Goal: Complete application form

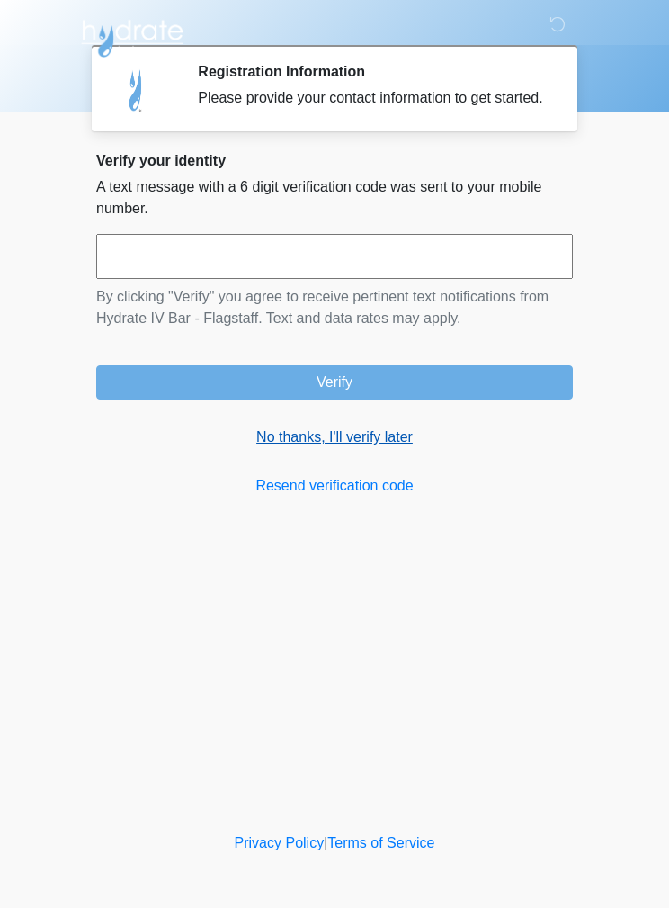
click at [294, 448] on link "No thanks, I'll verify later" at bounding box center [334, 437] width 477 height 22
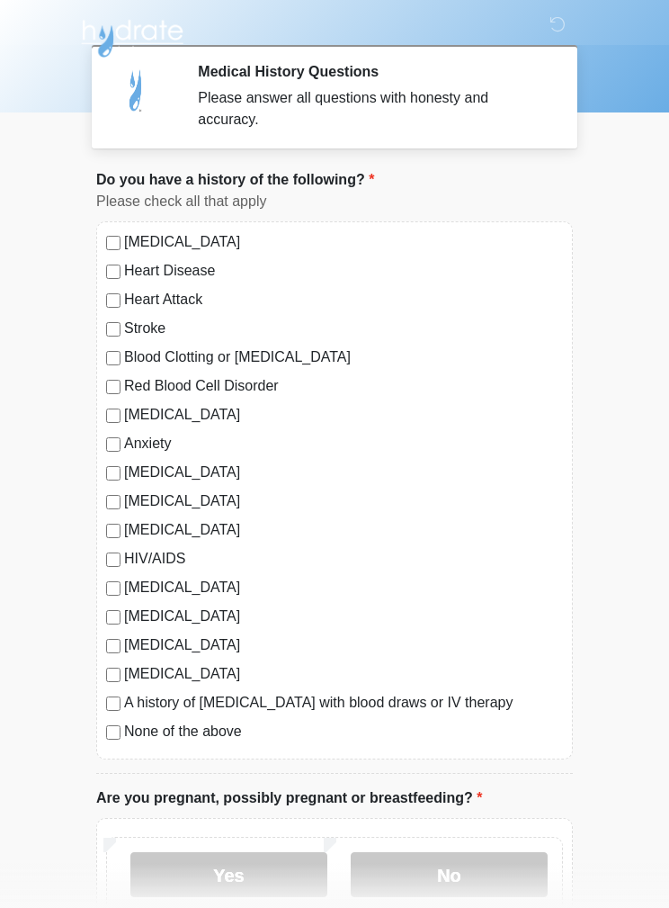
click at [133, 722] on label "None of the above" at bounding box center [343, 732] width 439 height 22
click at [127, 732] on label "None of the above" at bounding box center [343, 732] width 439 height 22
click at [125, 237] on label "[MEDICAL_DATA]" at bounding box center [343, 242] width 439 height 22
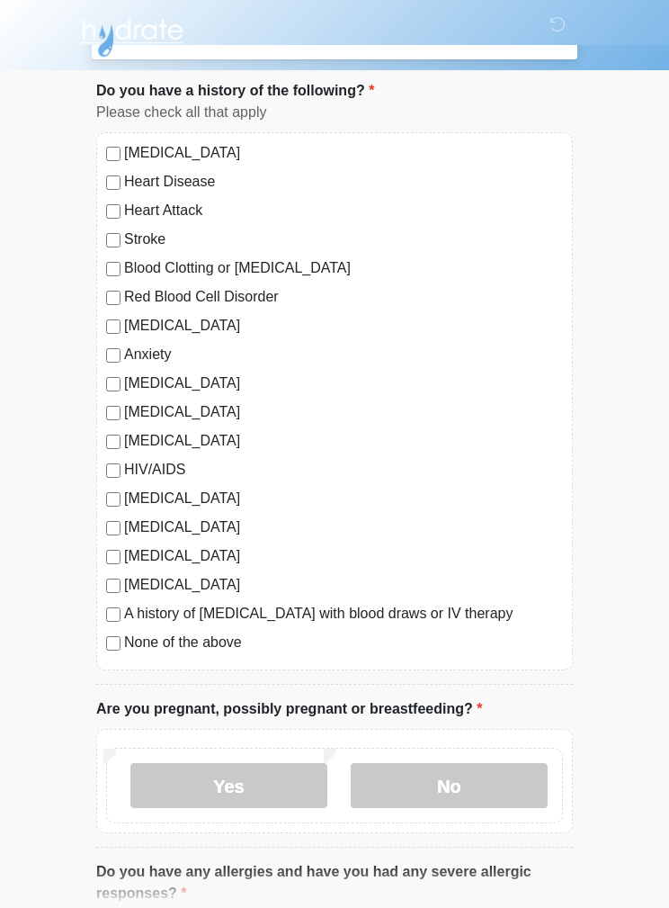
scroll to position [89, 0]
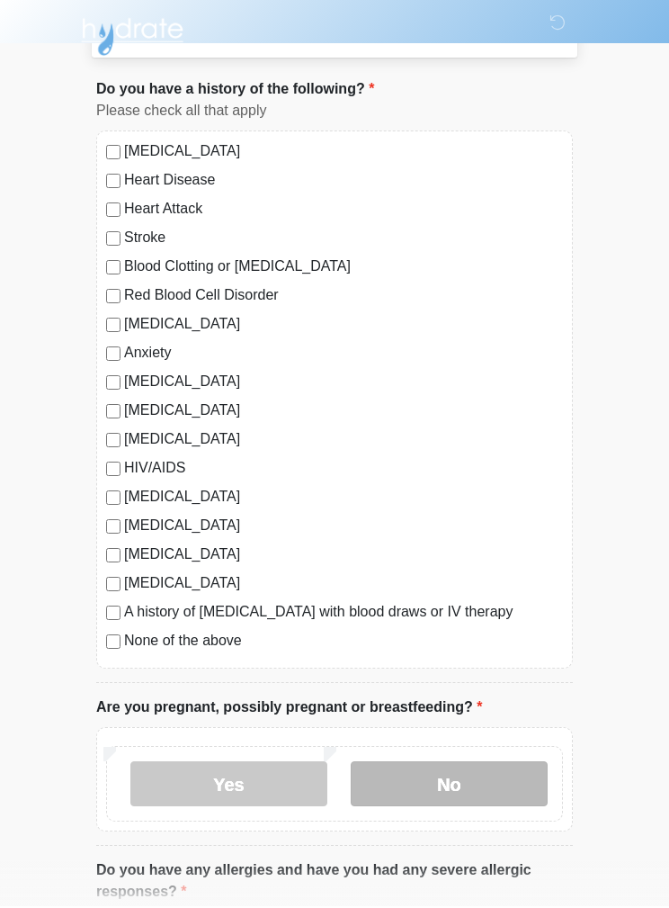
click at [498, 784] on label "No" at bounding box center [449, 785] width 197 height 45
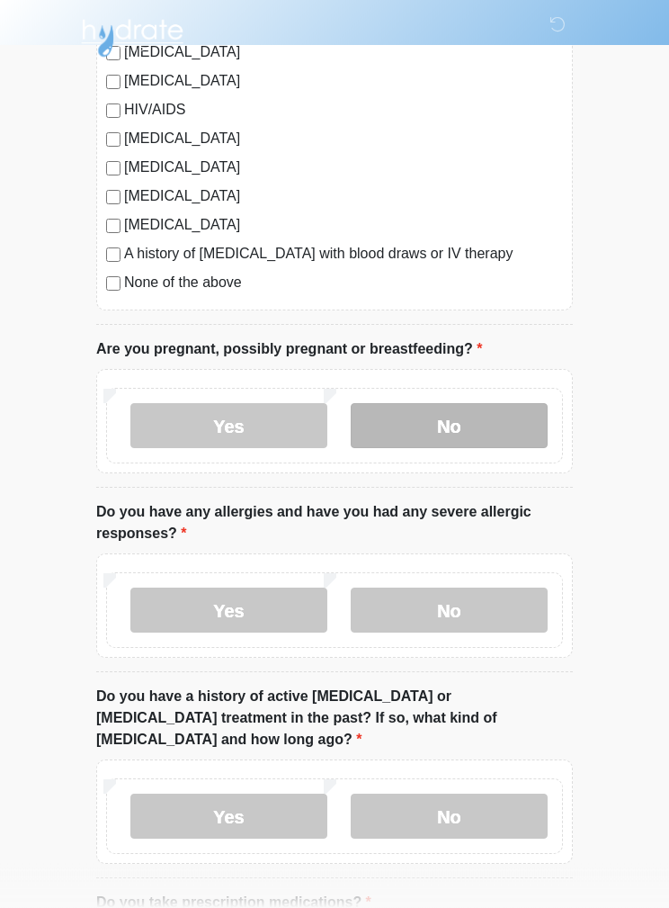
scroll to position [450, 0]
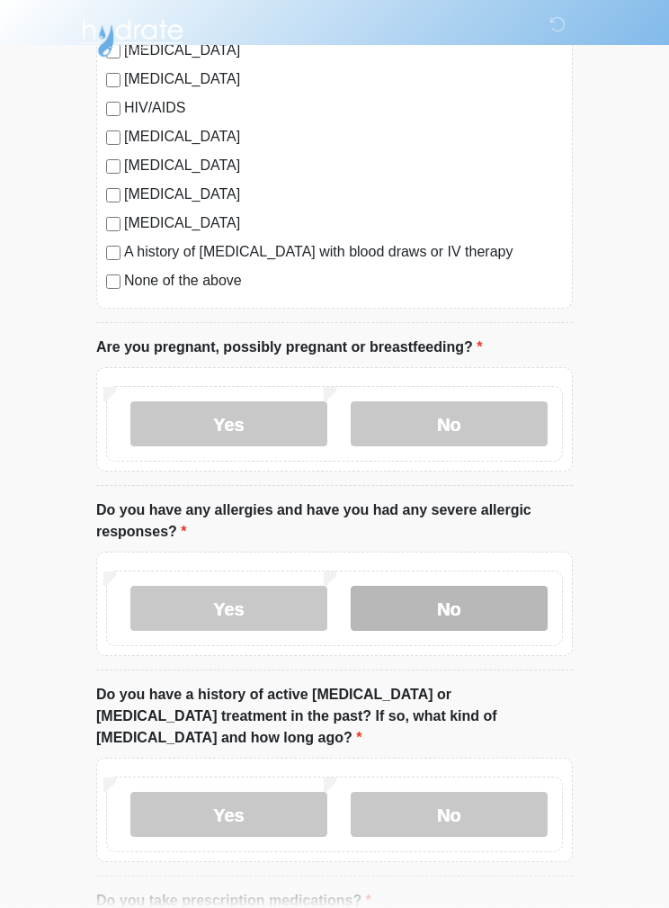
click at [505, 617] on label "No" at bounding box center [449, 609] width 197 height 45
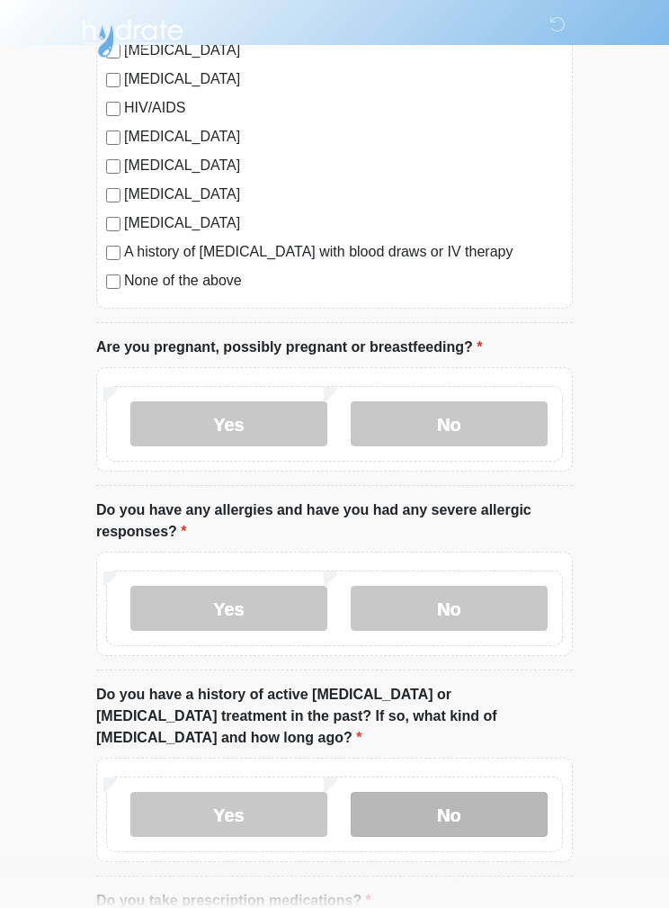
click at [513, 792] on label "No" at bounding box center [449, 814] width 197 height 45
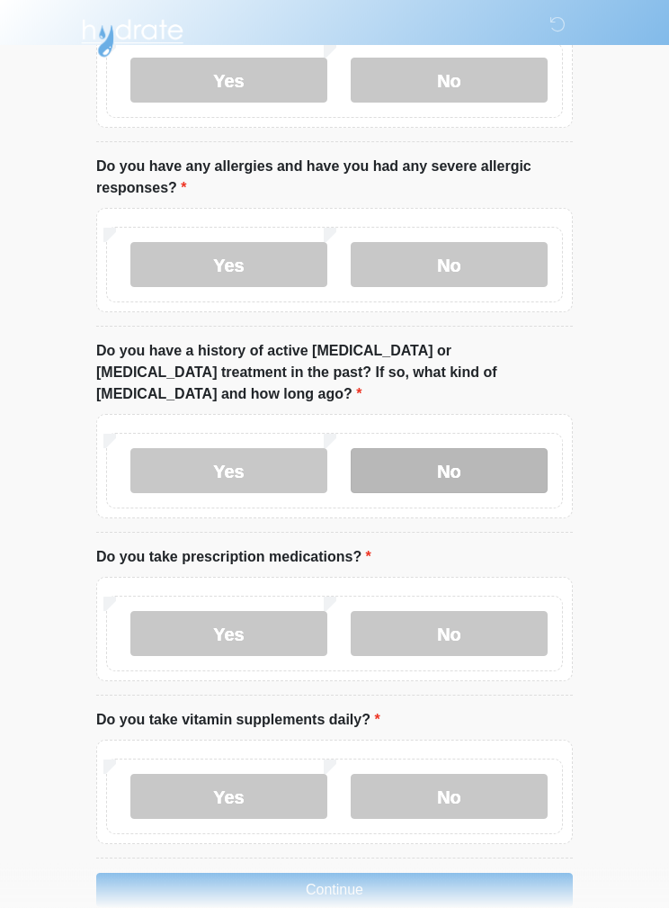
scroll to position [794, 0]
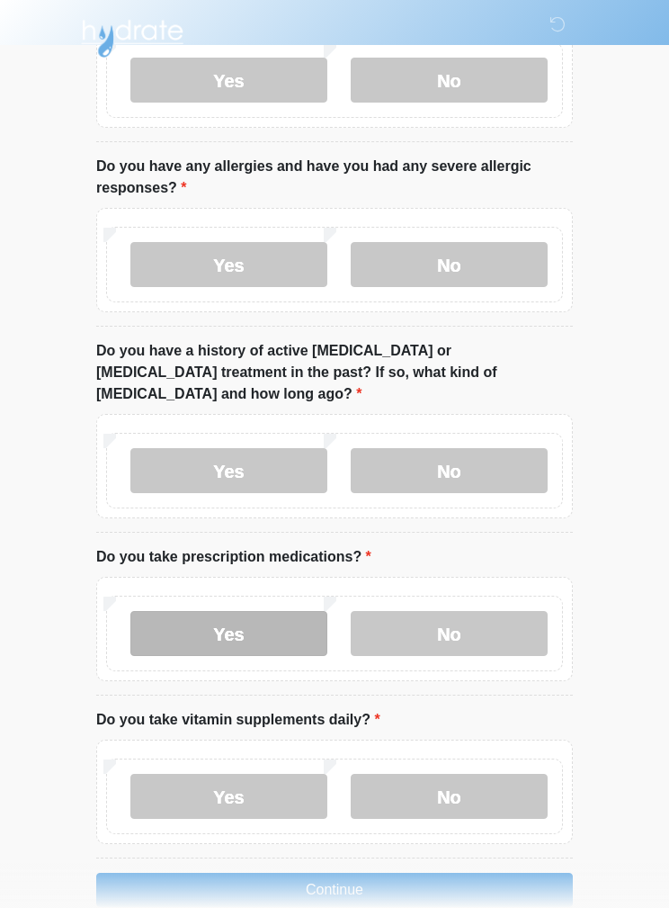
click at [283, 615] on label "Yes" at bounding box center [228, 633] width 197 height 45
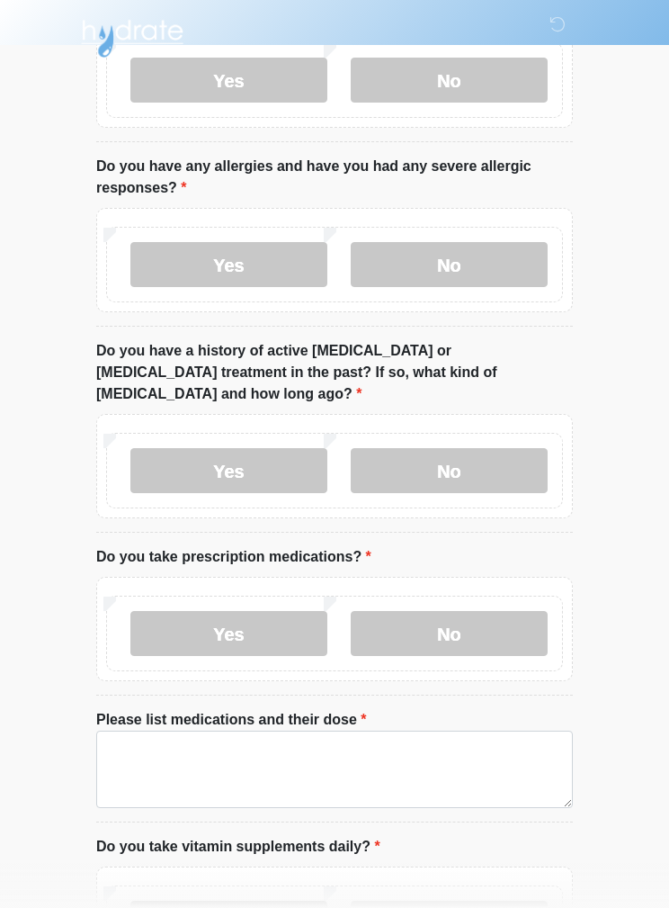
click at [179, 901] on label "Yes" at bounding box center [228, 923] width 197 height 45
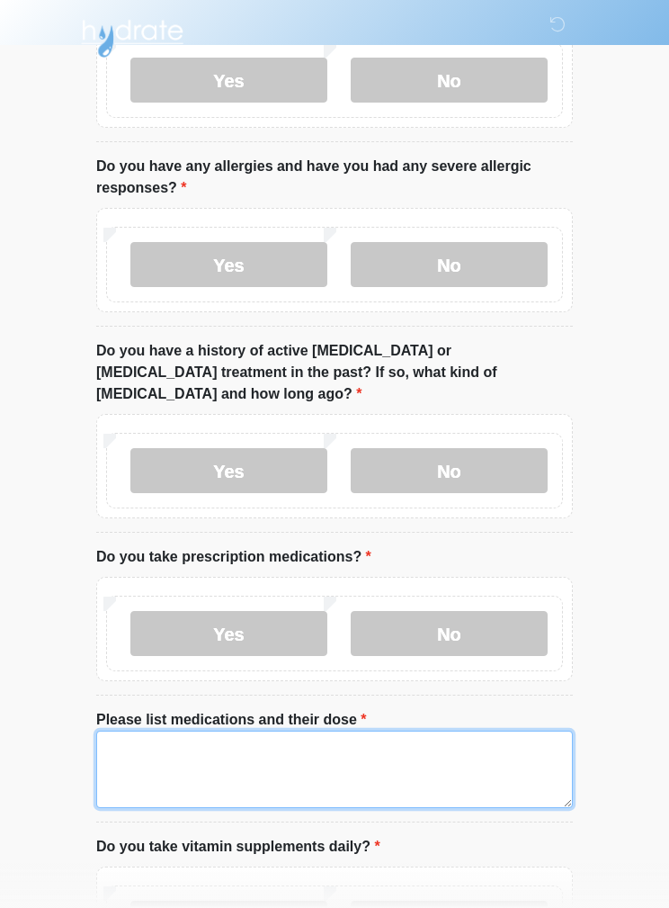
click at [147, 731] on textarea "Please list medications and their dose" at bounding box center [334, 769] width 477 height 77
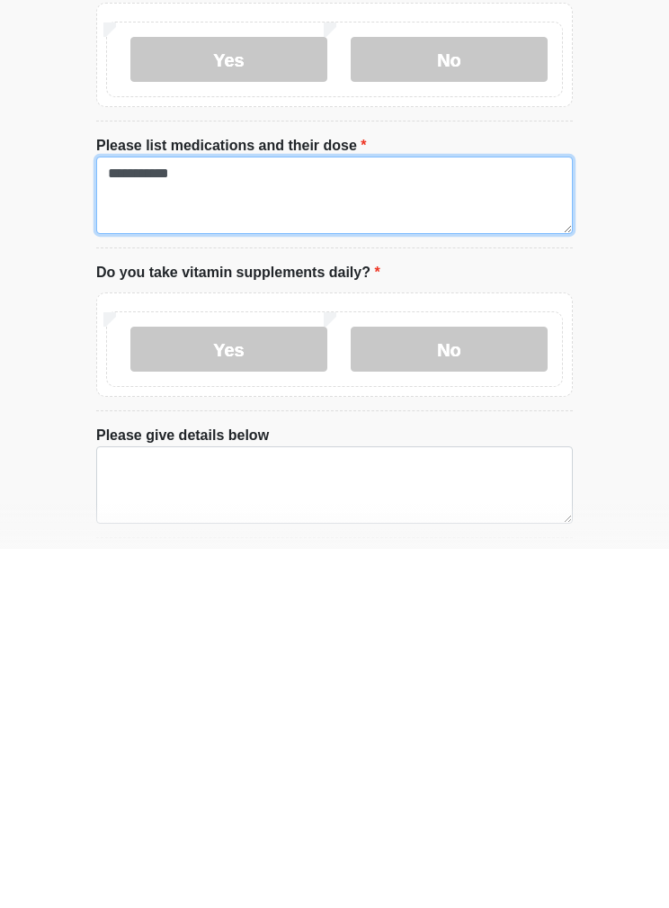
scroll to position [1010, 0]
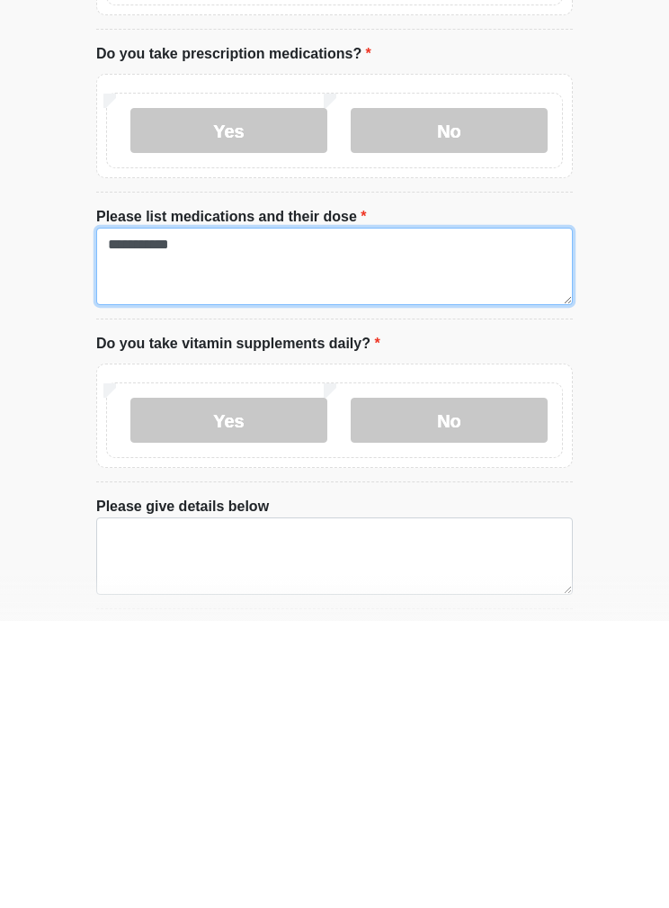
type textarea "**********"
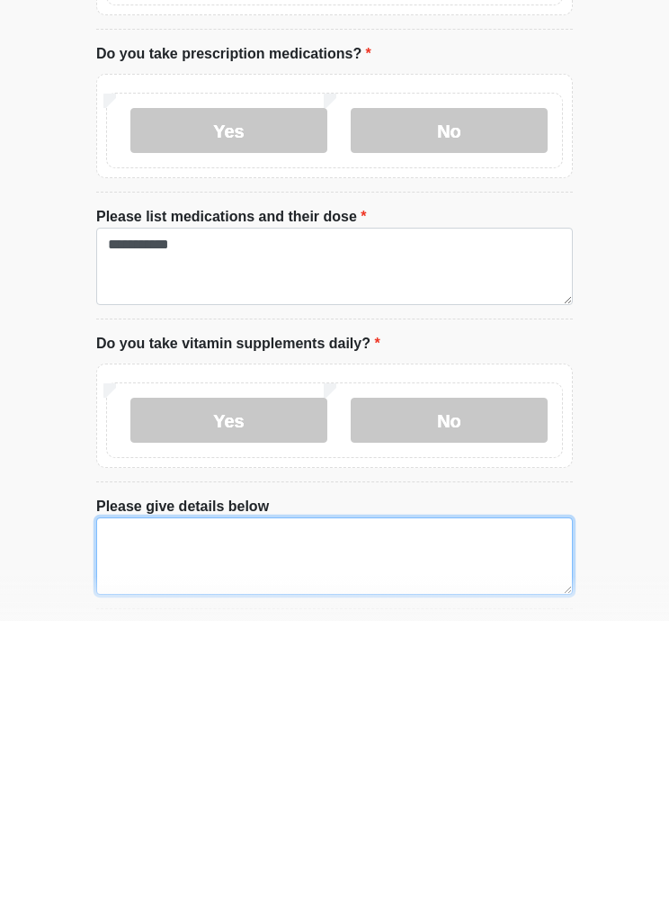
click at [120, 804] on textarea "Please give details below" at bounding box center [334, 842] width 477 height 77
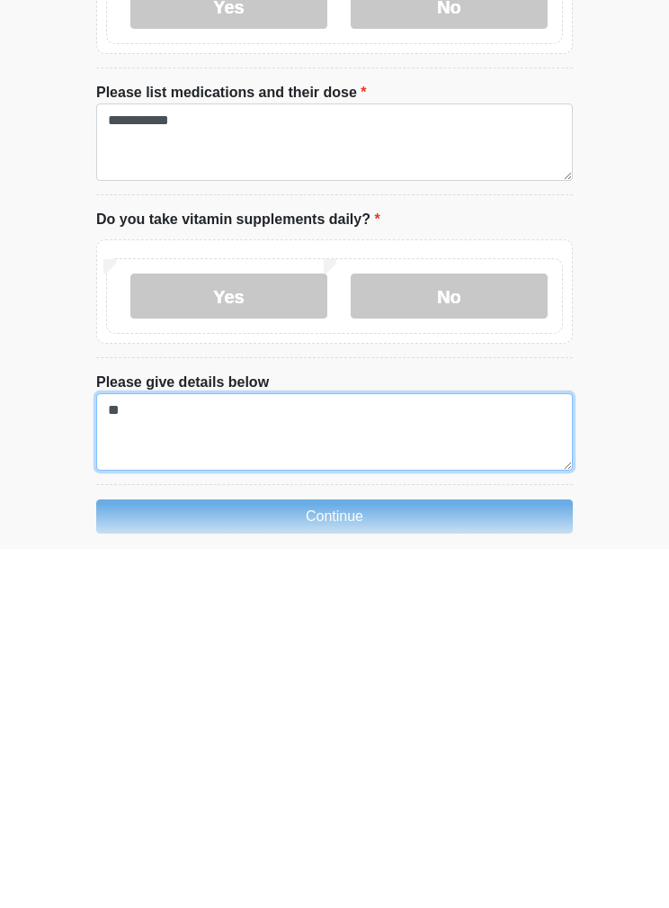
scroll to position [1119, 0]
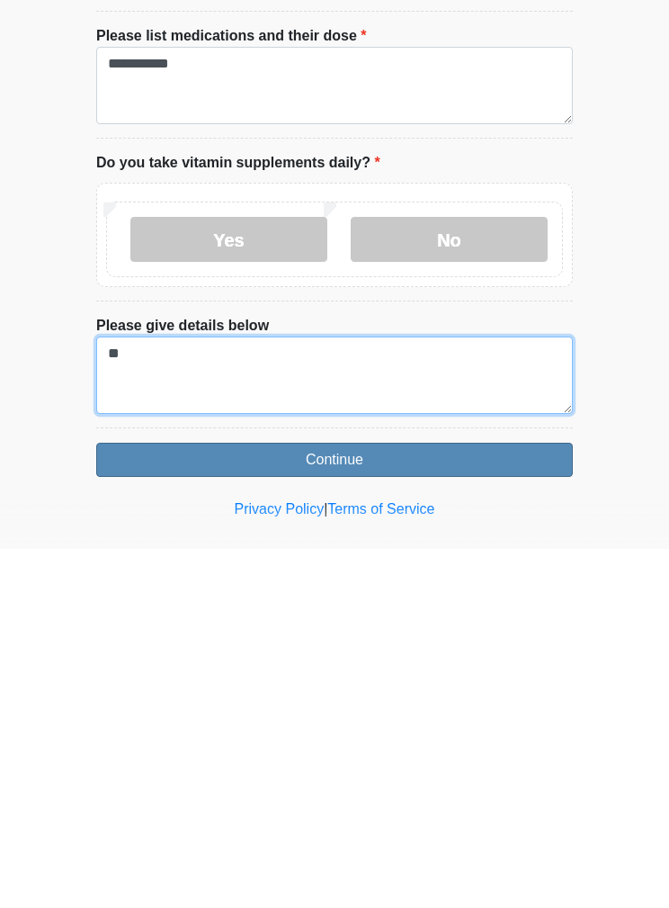
type textarea "**"
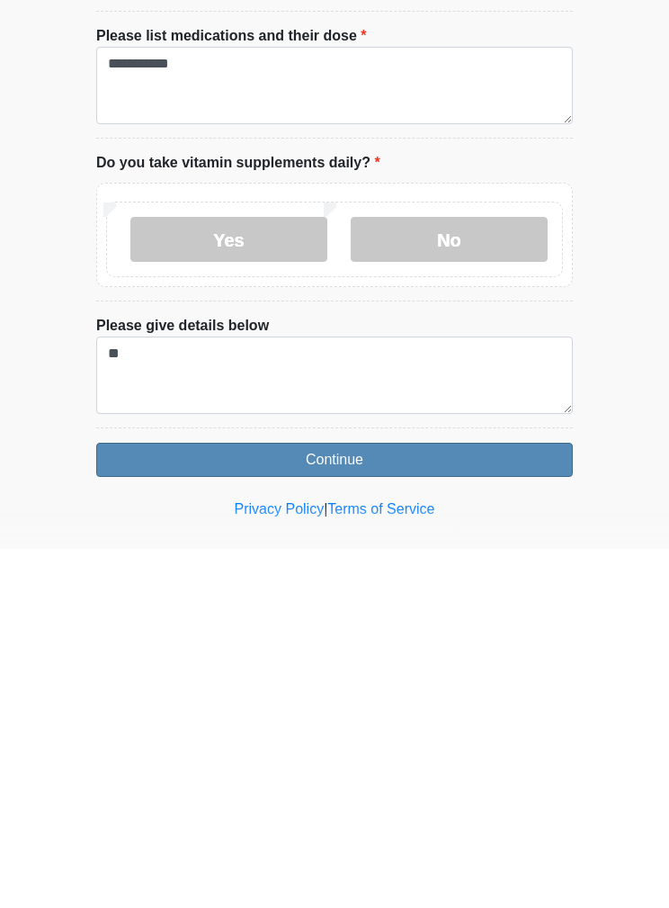
click at [139, 802] on button "Continue" at bounding box center [334, 819] width 477 height 34
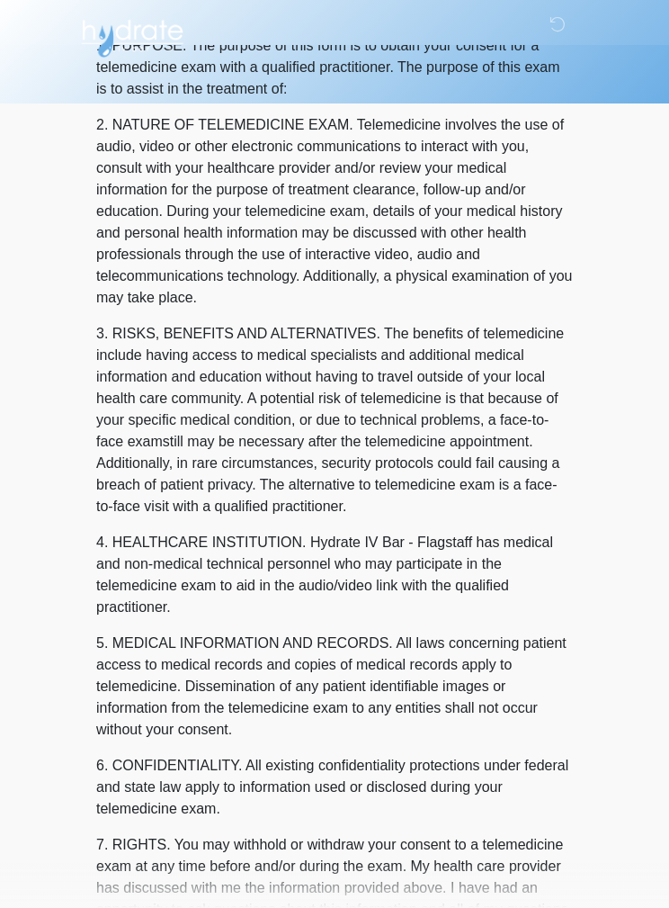
scroll to position [0, 0]
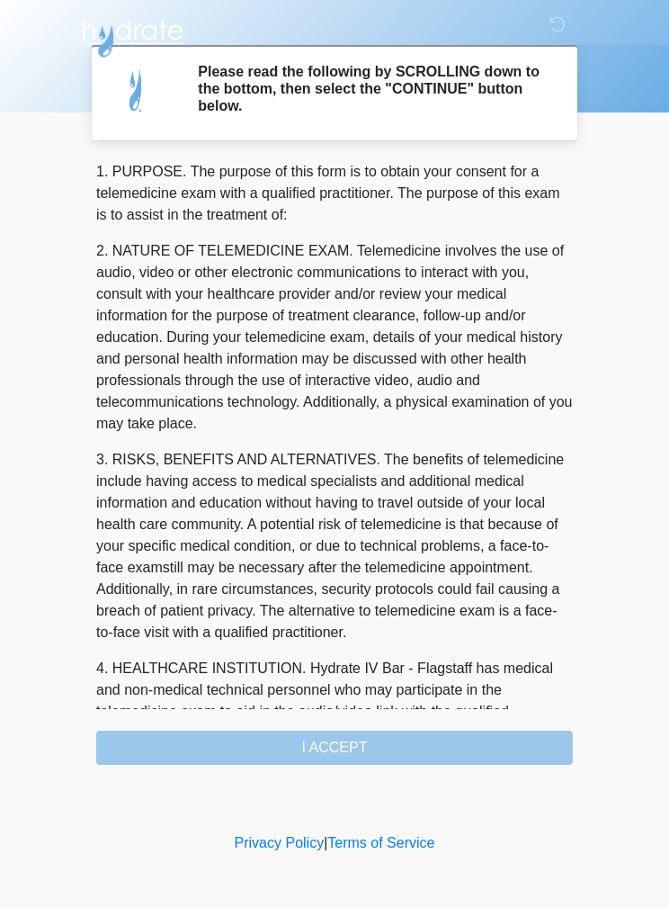
click at [509, 741] on div "1. PURPOSE. The purpose of this form is to obtain your consent for a telemedici…" at bounding box center [334, 463] width 477 height 604
click at [500, 742] on div "1. PURPOSE. The purpose of this form is to obtain your consent for a telemedici…" at bounding box center [334, 463] width 477 height 604
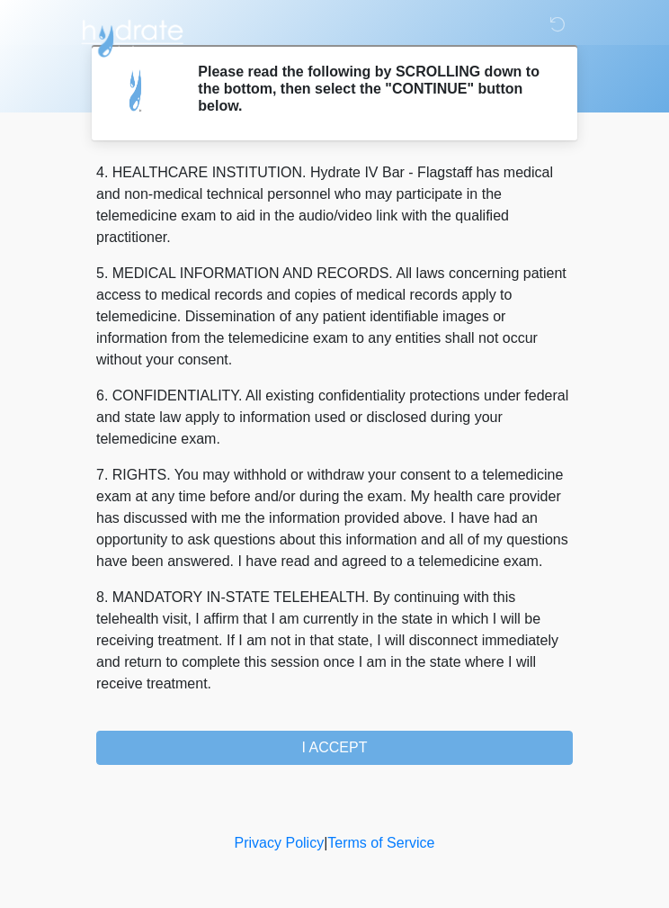
scroll to position [517, 0]
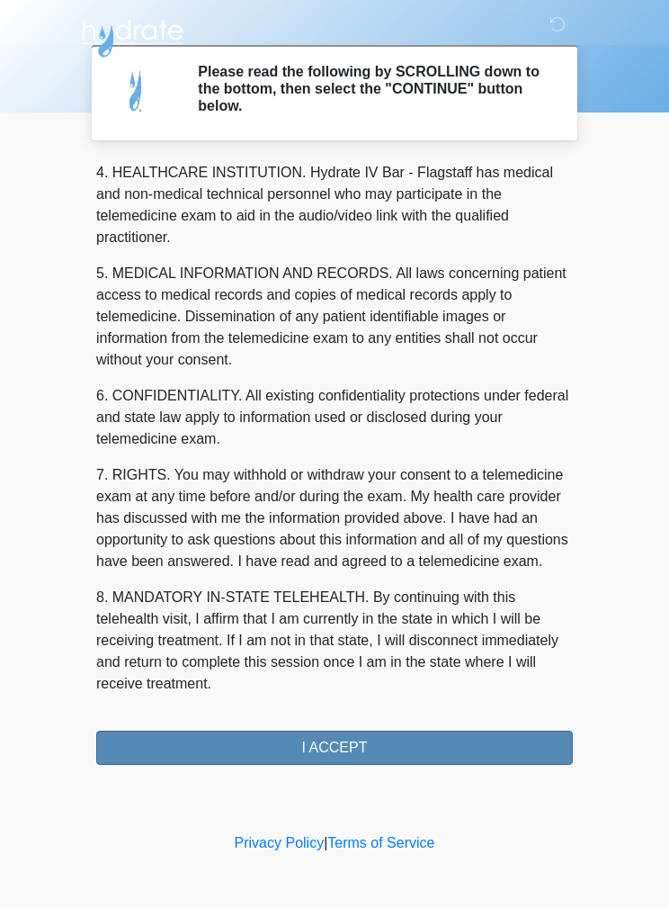
click at [484, 743] on button "I ACCEPT" at bounding box center [334, 748] width 477 height 34
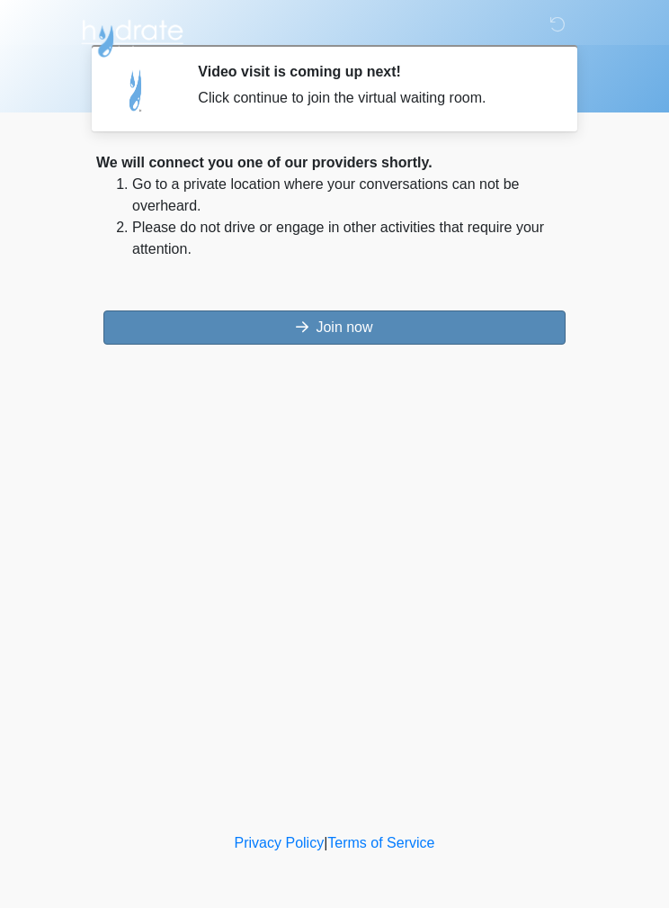
click at [164, 331] on button "Join now" at bounding box center [334, 327] width 462 height 34
